Goal: Task Accomplishment & Management: Use online tool/utility

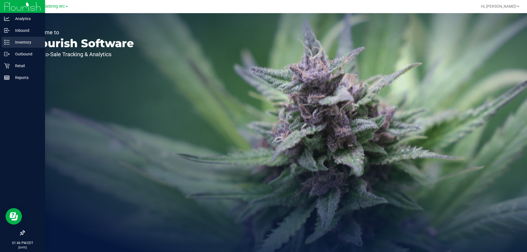
click at [6, 42] on icon at bounding box center [6, 42] width 5 height 5
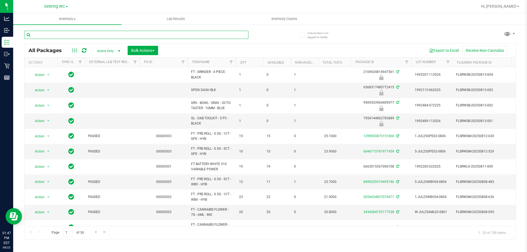
click at [63, 38] on input "text" at bounding box center [136, 35] width 224 height 8
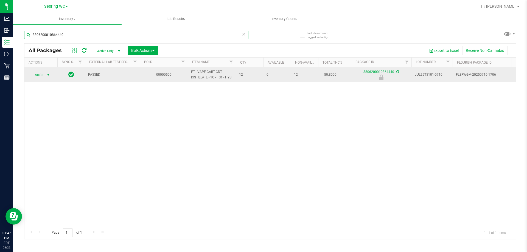
type input "3806200010864440"
click at [40, 75] on span "Action" at bounding box center [37, 75] width 15 height 8
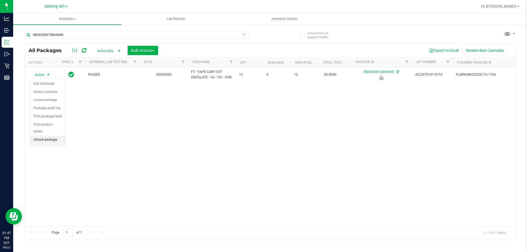
click at [42, 136] on li "Unlock package" at bounding box center [47, 140] width 35 height 8
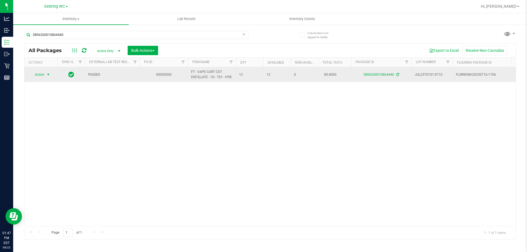
click at [49, 75] on span "select" at bounding box center [48, 74] width 4 height 4
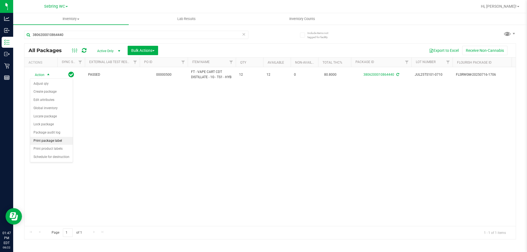
click at [47, 140] on li "Print package label" at bounding box center [51, 141] width 43 height 8
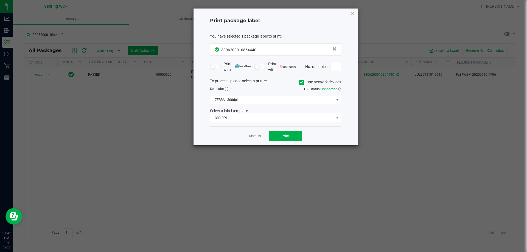
click at [236, 122] on span "300 DPI" at bounding box center [275, 118] width 131 height 8
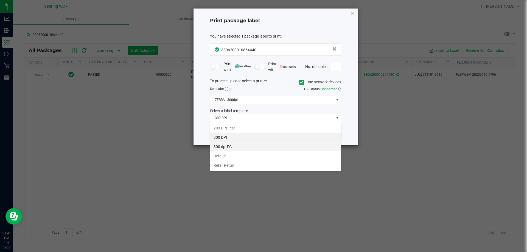
scroll to position [8, 131]
click at [230, 164] on li "Retail Return" at bounding box center [275, 165] width 131 height 9
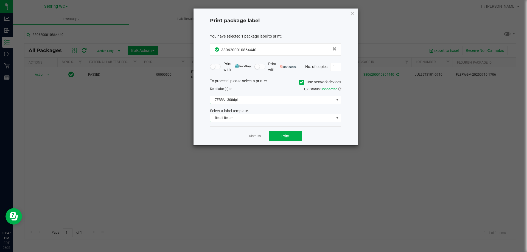
click at [246, 100] on span "ZEBRA - 300dpi" at bounding box center [272, 100] width 124 height 8
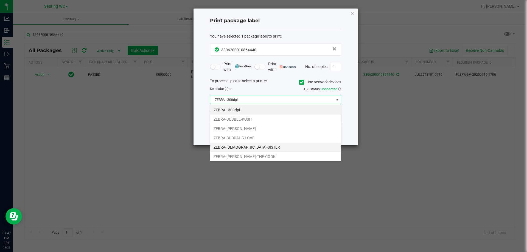
click at [237, 150] on li "ZEBRA-[DEMOGRAPHIC_DATA]-SISTER" at bounding box center [275, 147] width 131 height 9
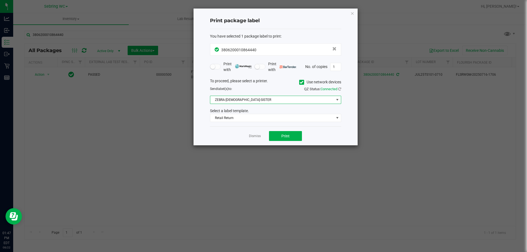
click at [221, 134] on div "Dismiss Print" at bounding box center [275, 136] width 131 height 19
click at [279, 138] on button "Print" at bounding box center [285, 136] width 33 height 10
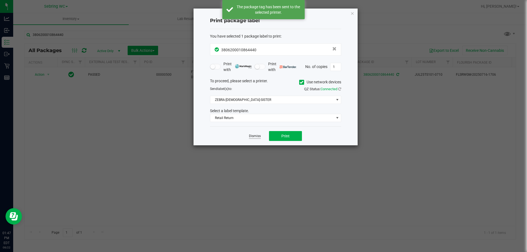
click at [253, 136] on link "Dismiss" at bounding box center [255, 136] width 12 height 5
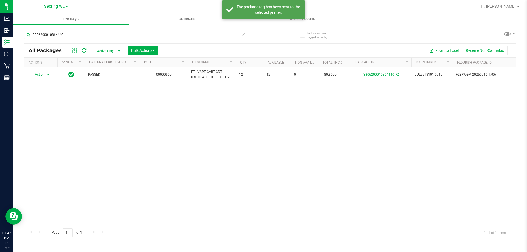
click at [251, 163] on div "Action Action Adjust qty Create package Edit attributes Global inventory Locate…" at bounding box center [269, 146] width 491 height 159
